Goal: Information Seeking & Learning: Learn about a topic

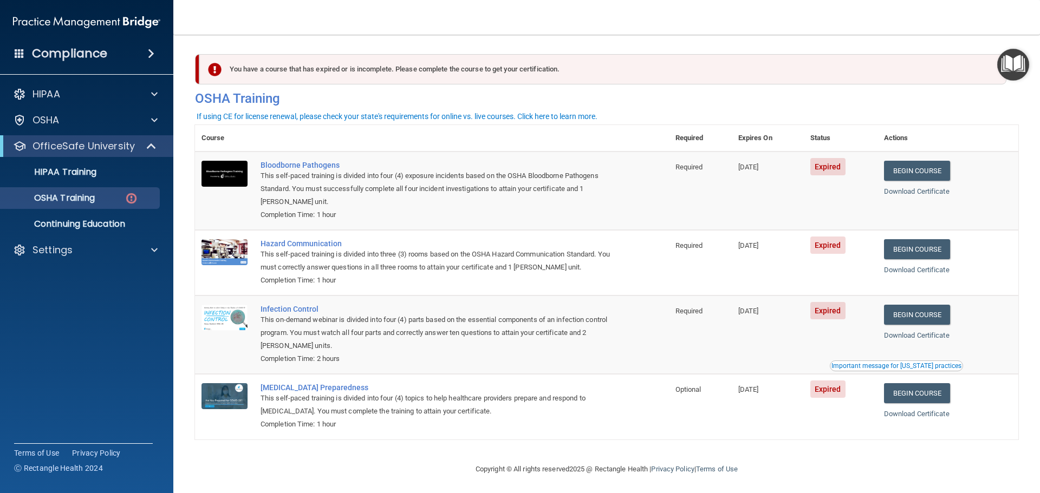
drag, startPoint x: 55, startPoint y: 262, endPoint x: 60, endPoint y: 253, distance: 10.2
click at [55, 262] on div "HIPAA Documents and Policies Report an Incident Business Associates Emergency P…" at bounding box center [87, 174] width 174 height 191
click at [60, 253] on p "Settings" at bounding box center [52, 250] width 40 height 13
click at [73, 304] on p "Sign Out" at bounding box center [81, 302] width 148 height 11
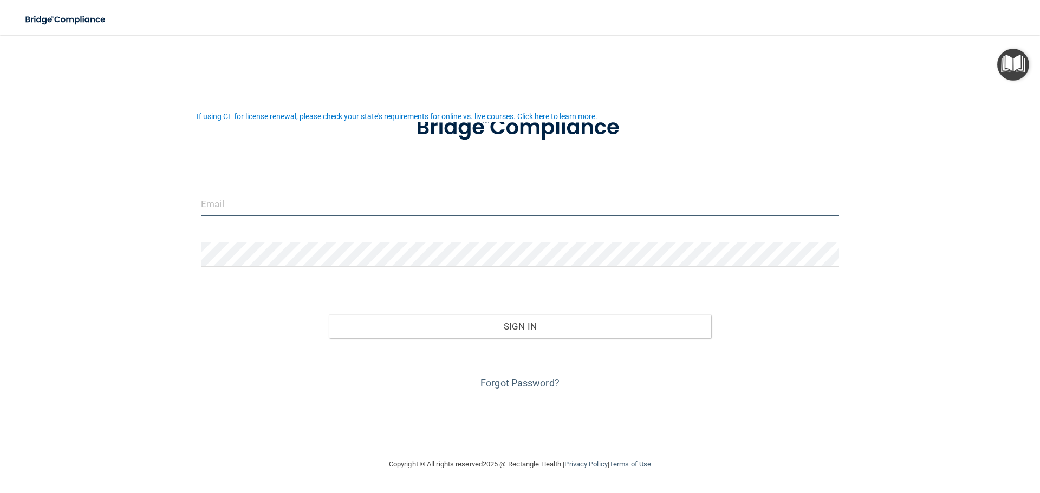
type input "[EMAIL_ADDRESS][DOMAIN_NAME]"
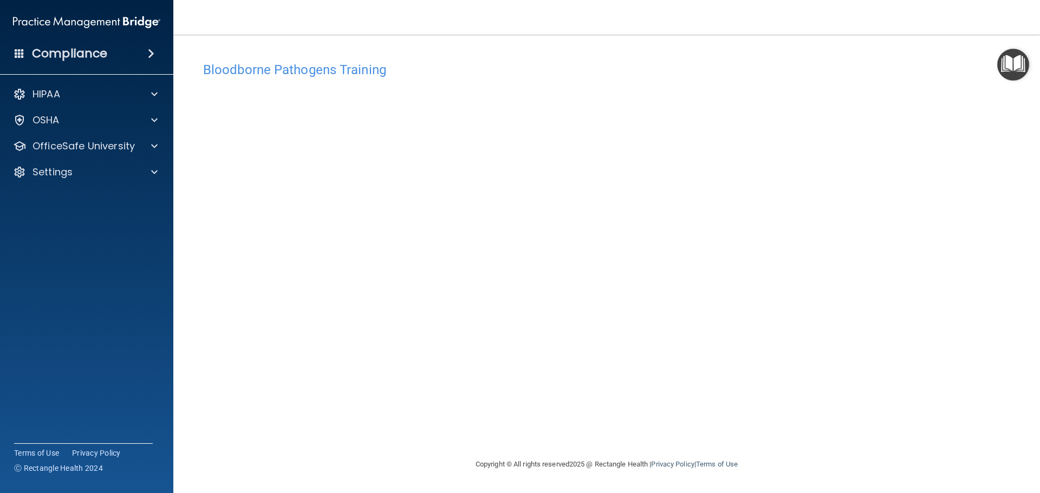
click at [354, 70] on h4 "Bloodborne Pathogens Training" at bounding box center [606, 70] width 807 height 14
click at [90, 125] on div "OSHA" at bounding box center [72, 120] width 134 height 13
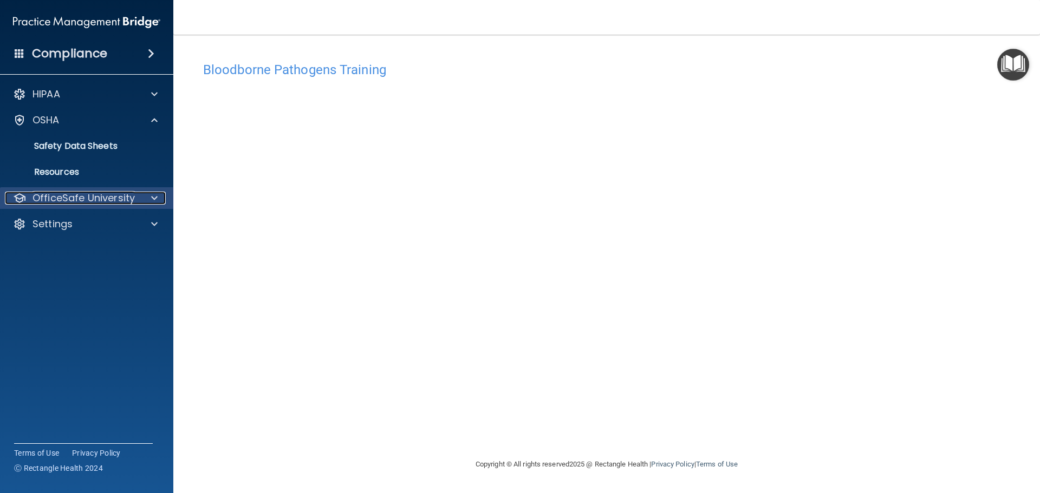
click at [79, 201] on p "OfficeSafe University" at bounding box center [83, 198] width 102 height 13
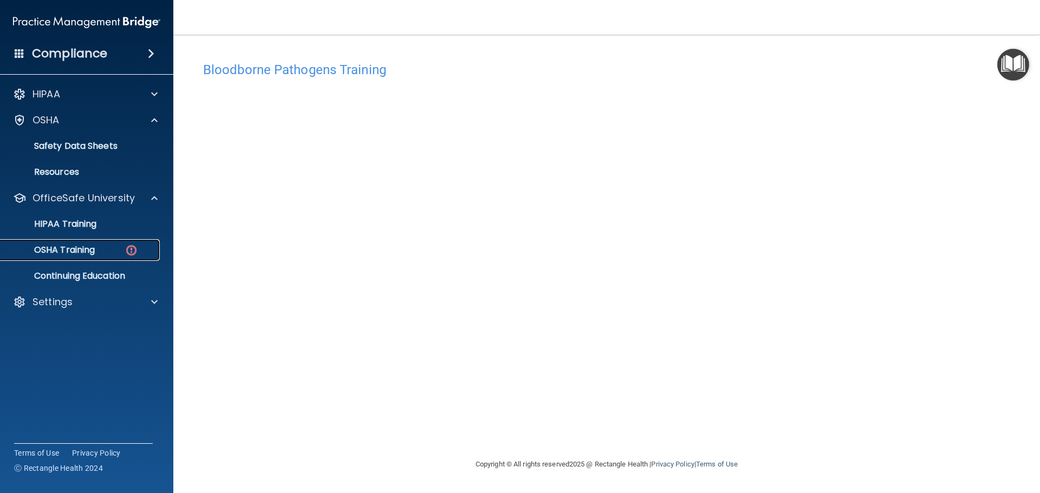
click at [76, 248] on p "OSHA Training" at bounding box center [51, 250] width 88 height 11
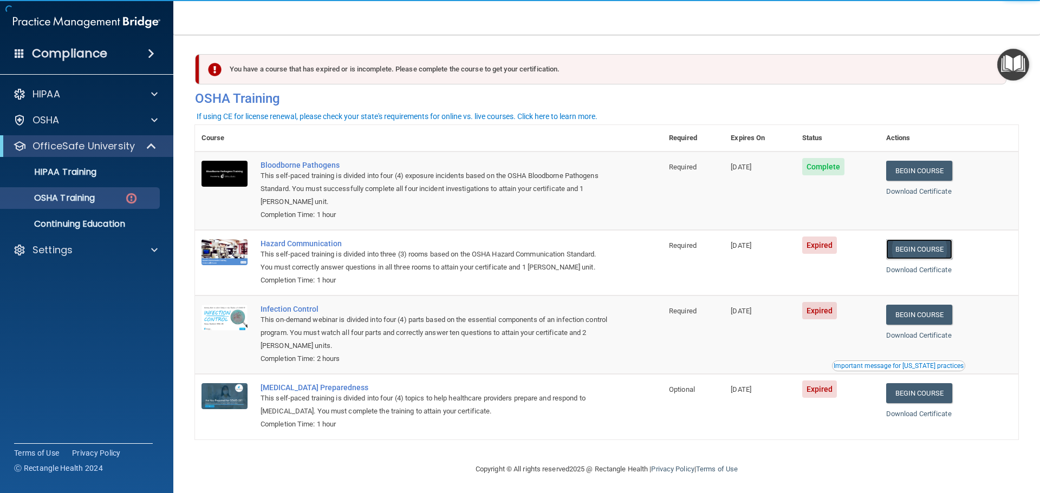
click at [917, 257] on link "Begin Course" at bounding box center [919, 249] width 66 height 20
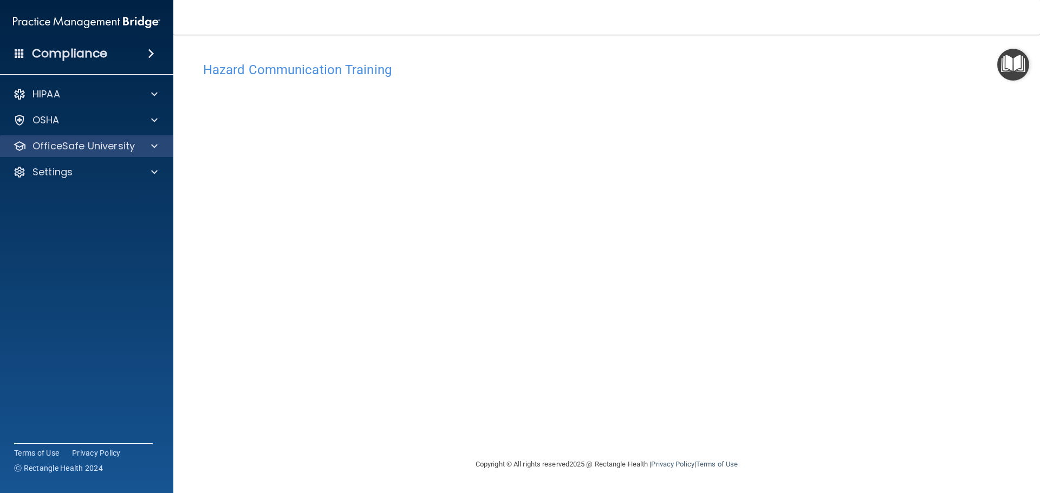
click at [110, 138] on div "OfficeSafe University" at bounding box center [87, 146] width 174 height 22
click at [123, 146] on p "OfficeSafe University" at bounding box center [83, 146] width 102 height 13
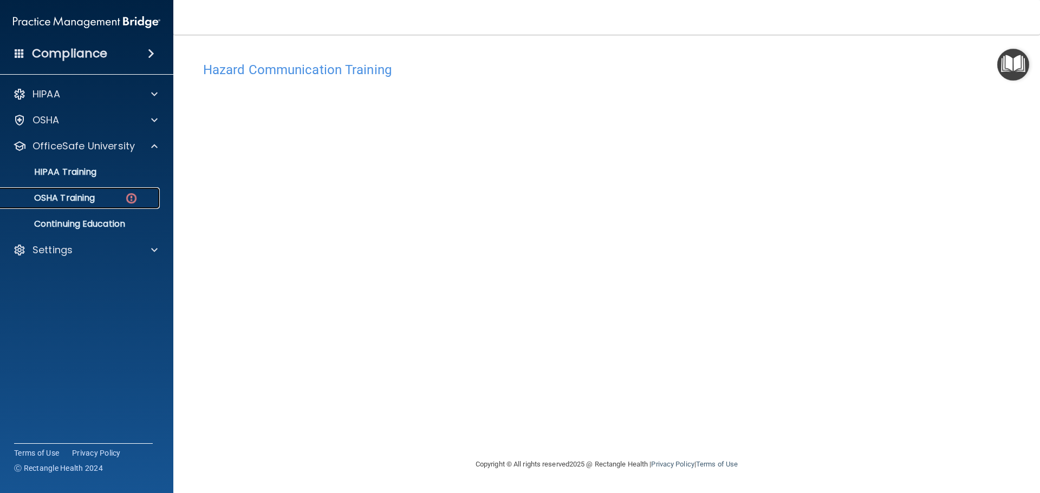
click at [122, 205] on link "OSHA Training" at bounding box center [74, 198] width 171 height 22
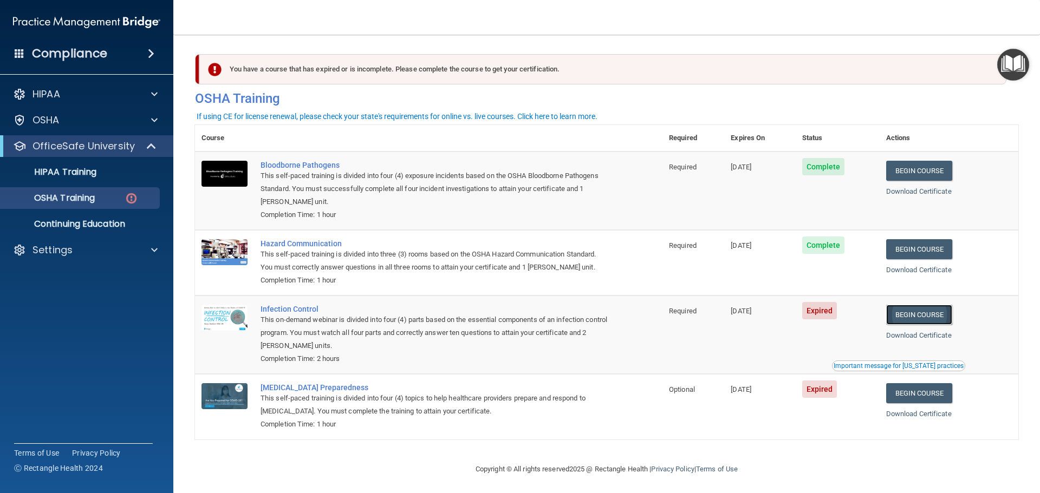
click at [908, 319] on link "Begin Course" at bounding box center [919, 315] width 66 height 20
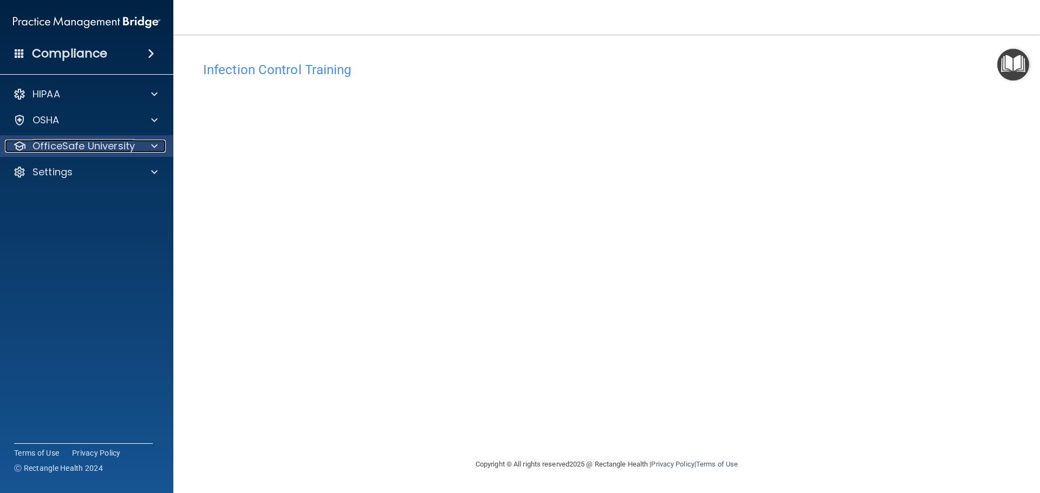
click at [101, 148] on p "OfficeSafe University" at bounding box center [83, 146] width 102 height 13
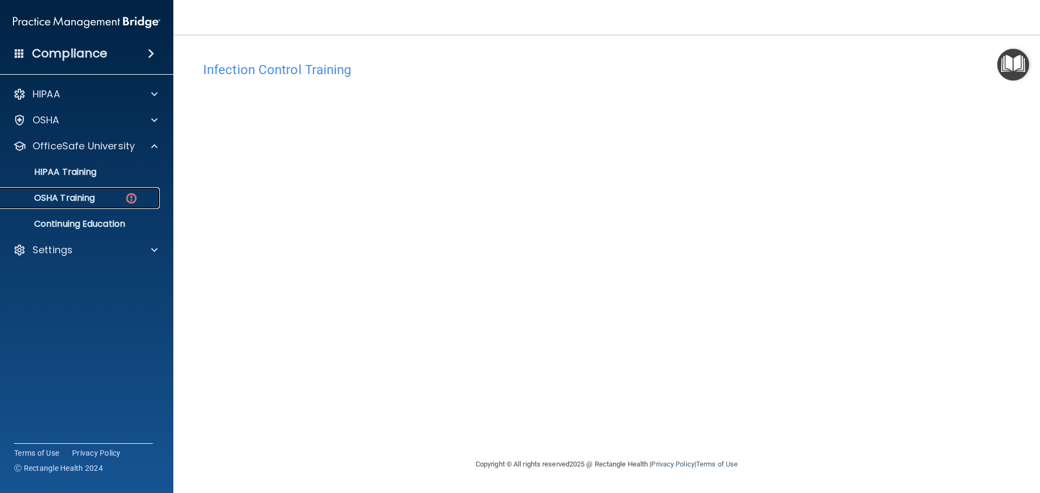
click at [79, 202] on p "OSHA Training" at bounding box center [51, 198] width 88 height 11
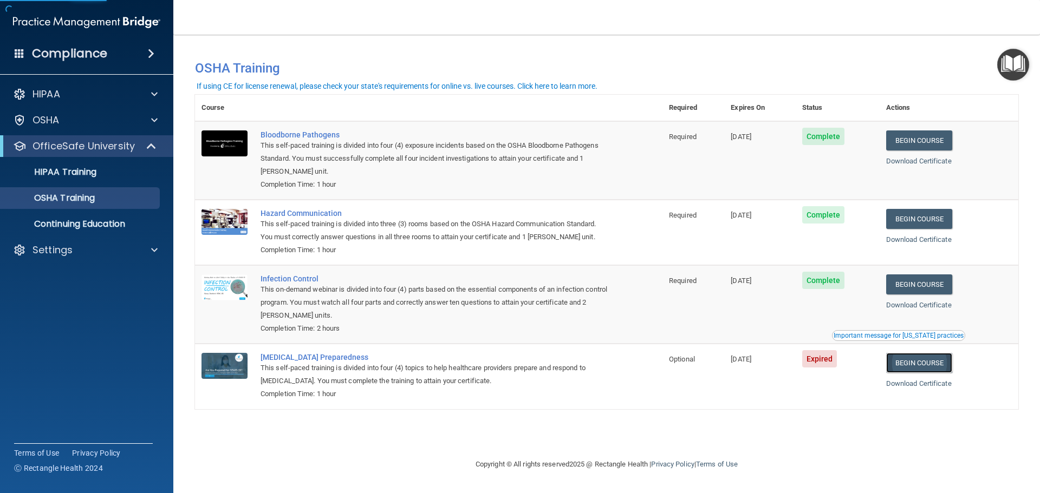
click at [947, 370] on link "Begin Course" at bounding box center [919, 363] width 66 height 20
click at [81, 261] on div "HIPAA Documents and Policies Report an Incident Business Associates Emergency P…" at bounding box center [87, 174] width 174 height 191
click at [78, 255] on div "Settings" at bounding box center [72, 250] width 134 height 13
click at [54, 303] on p "Sign Out" at bounding box center [81, 302] width 148 height 11
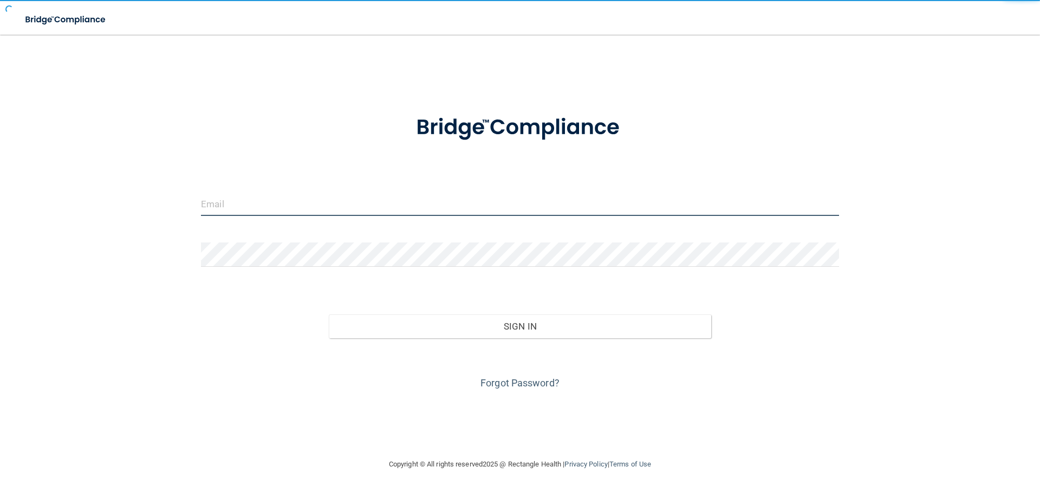
type input "[EMAIL_ADDRESS][DOMAIN_NAME]"
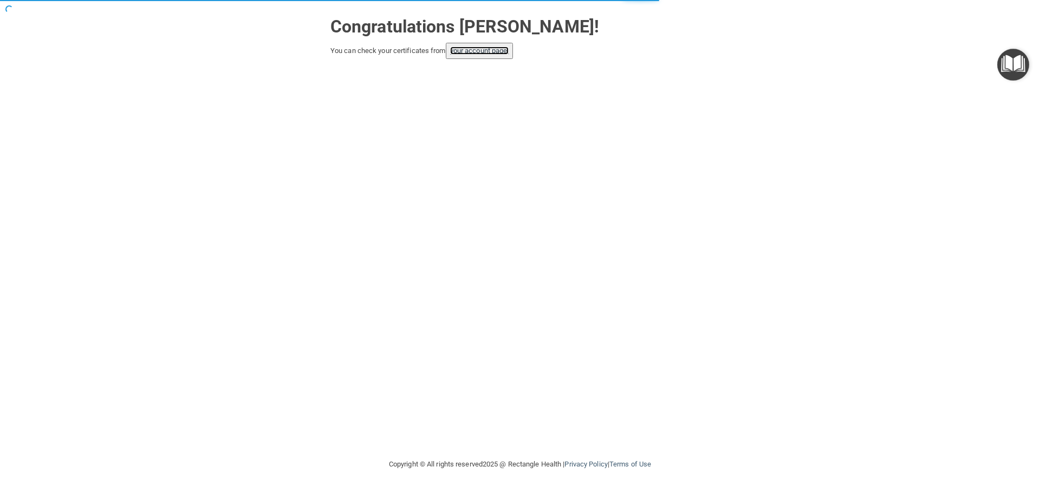
click at [493, 53] on link "your account page!" at bounding box center [479, 51] width 59 height 8
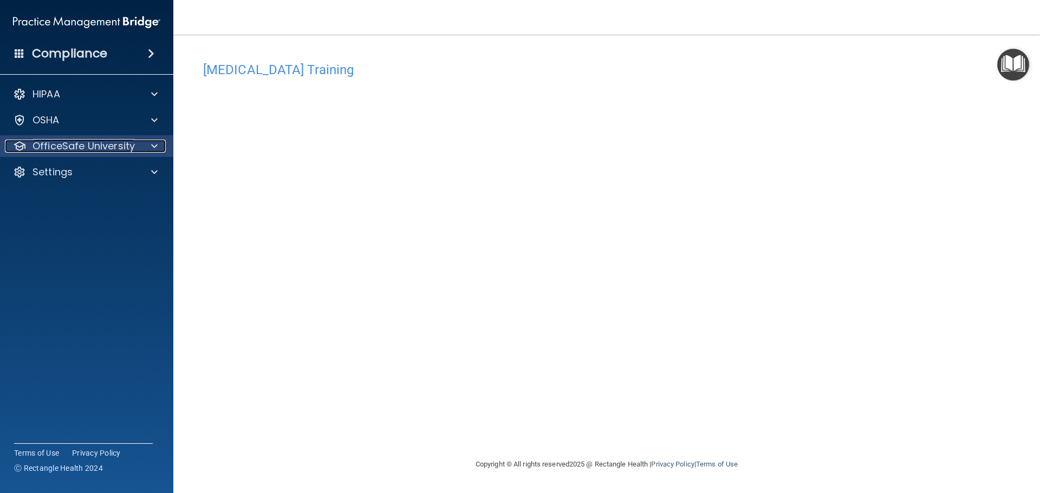
click at [92, 147] on p "OfficeSafe University" at bounding box center [83, 146] width 102 height 13
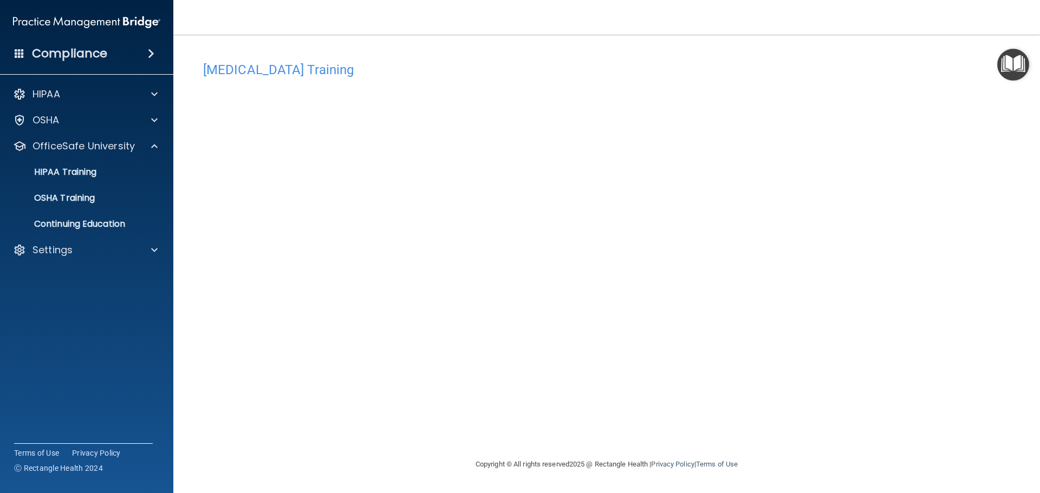
click at [67, 19] on img at bounding box center [86, 22] width 147 height 22
click at [73, 68] on div "Compliance HIPAA Documents and Policies Report an Incident Business Associates …" at bounding box center [86, 246] width 173 height 493
click at [73, 54] on h4 "Compliance" at bounding box center [69, 53] width 75 height 15
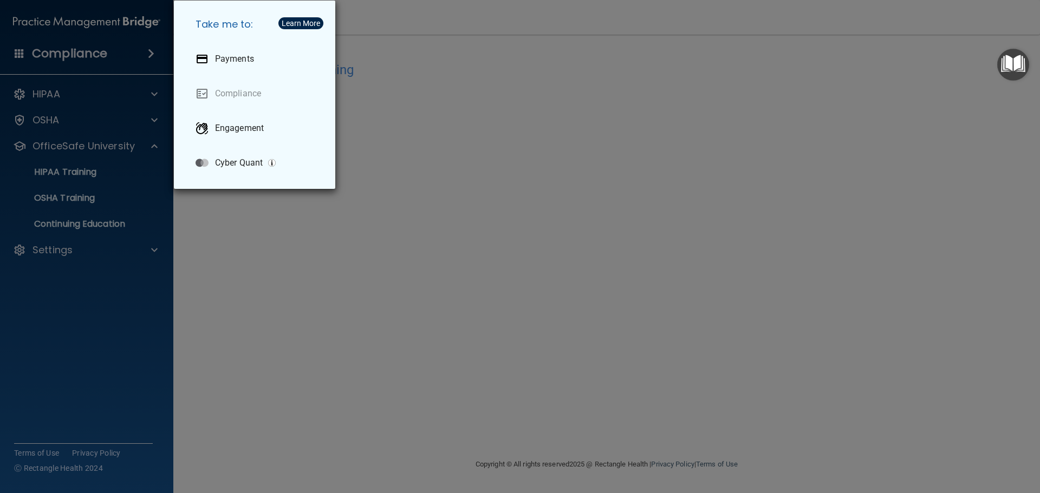
drag, startPoint x: 101, startPoint y: 50, endPoint x: 99, endPoint y: 55, distance: 5.6
click at [100, 52] on div "Take me to: Payments Compliance Engagement Cyber Quant" at bounding box center [520, 246] width 1040 height 493
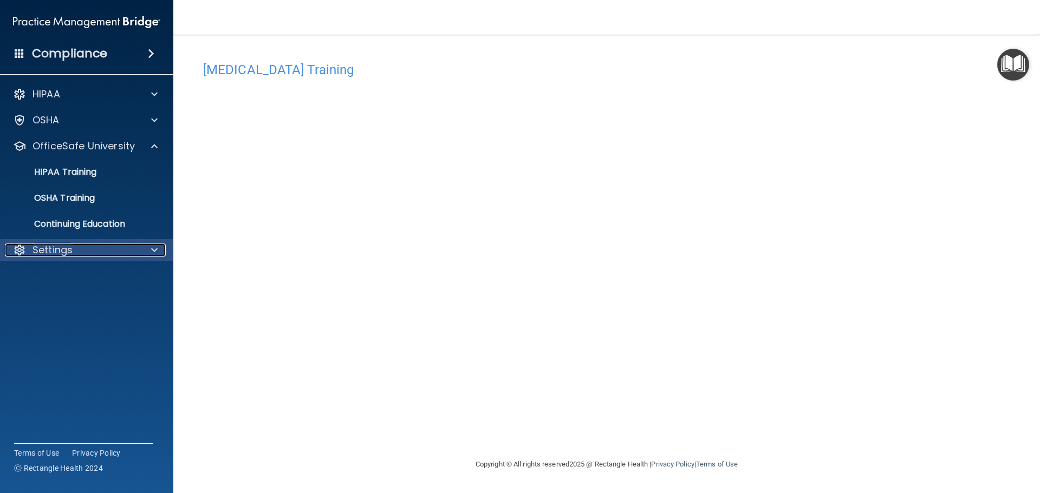
click at [30, 248] on div "Settings" at bounding box center [72, 250] width 134 height 13
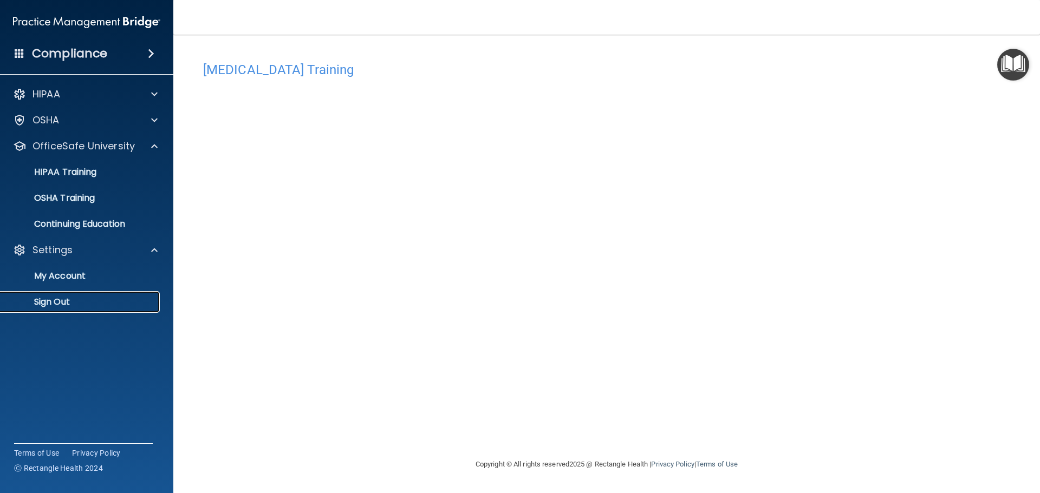
click at [55, 303] on p "Sign Out" at bounding box center [81, 302] width 148 height 11
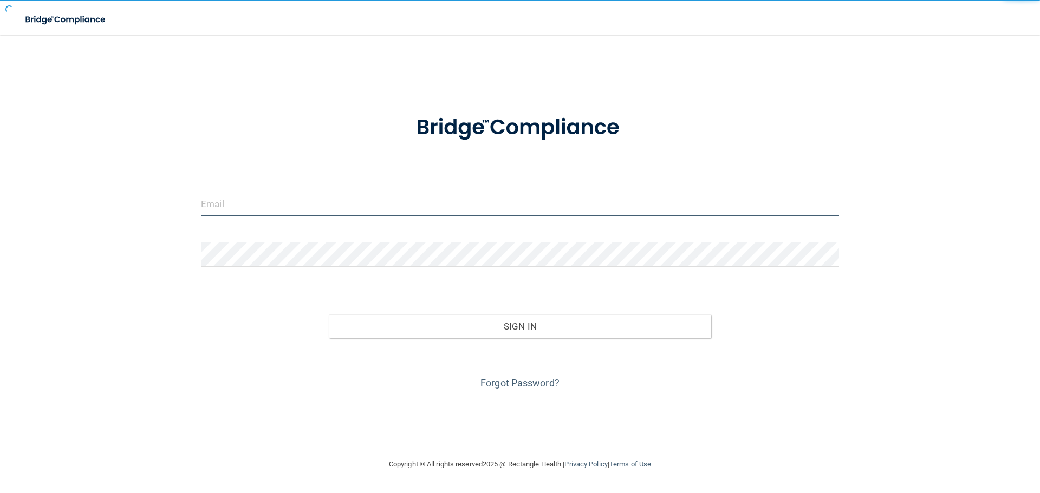
type input "[EMAIL_ADDRESS][DOMAIN_NAME]"
